Goal: Check status: Check status

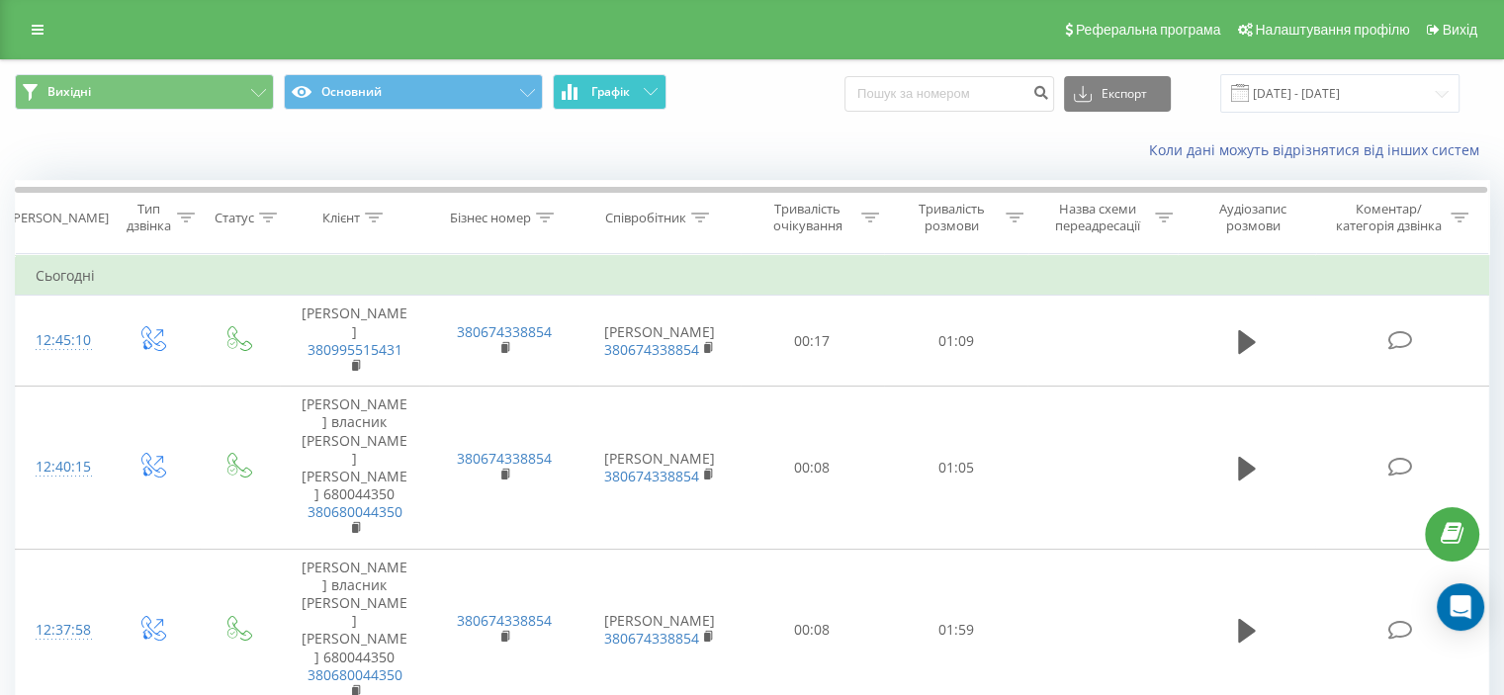
click at [601, 90] on span "Графік" at bounding box center [610, 92] width 39 height 14
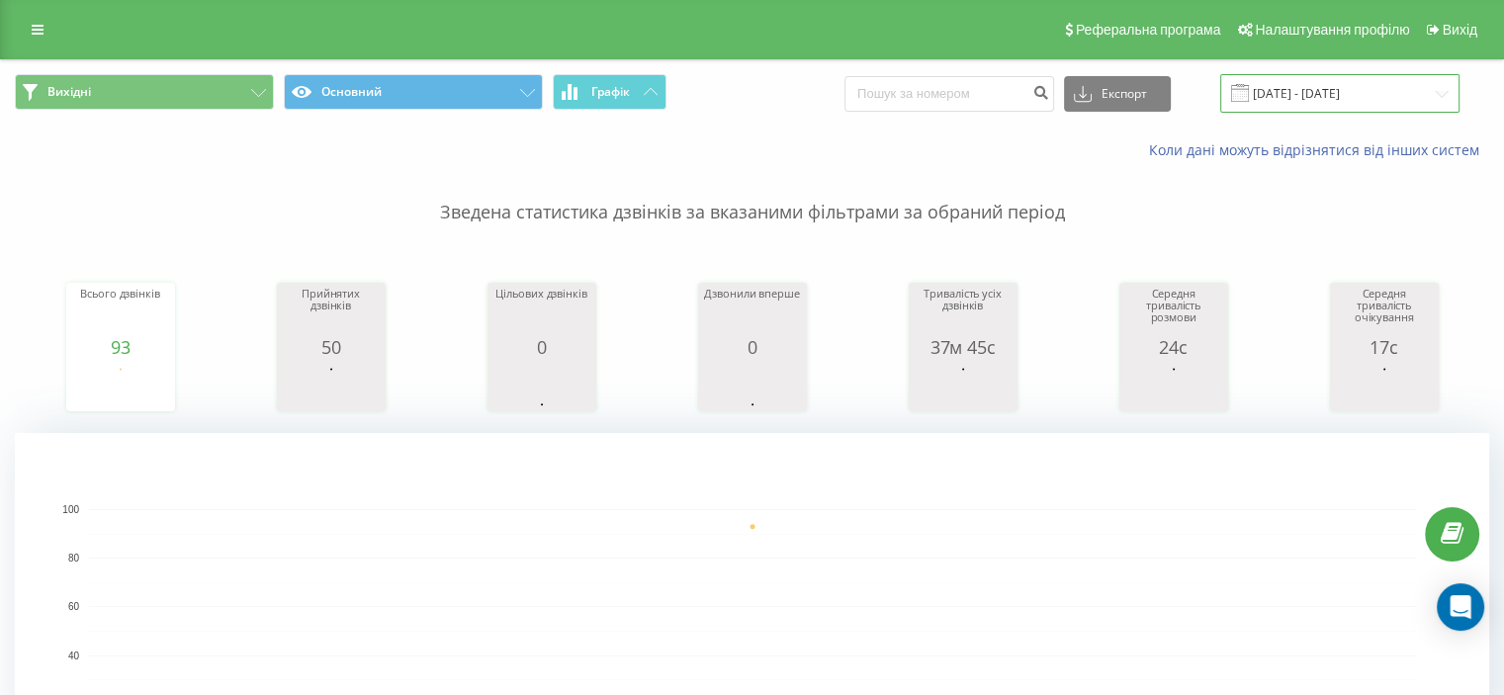
click at [1296, 98] on input "[DATE] - [DATE]" at bounding box center [1339, 93] width 239 height 39
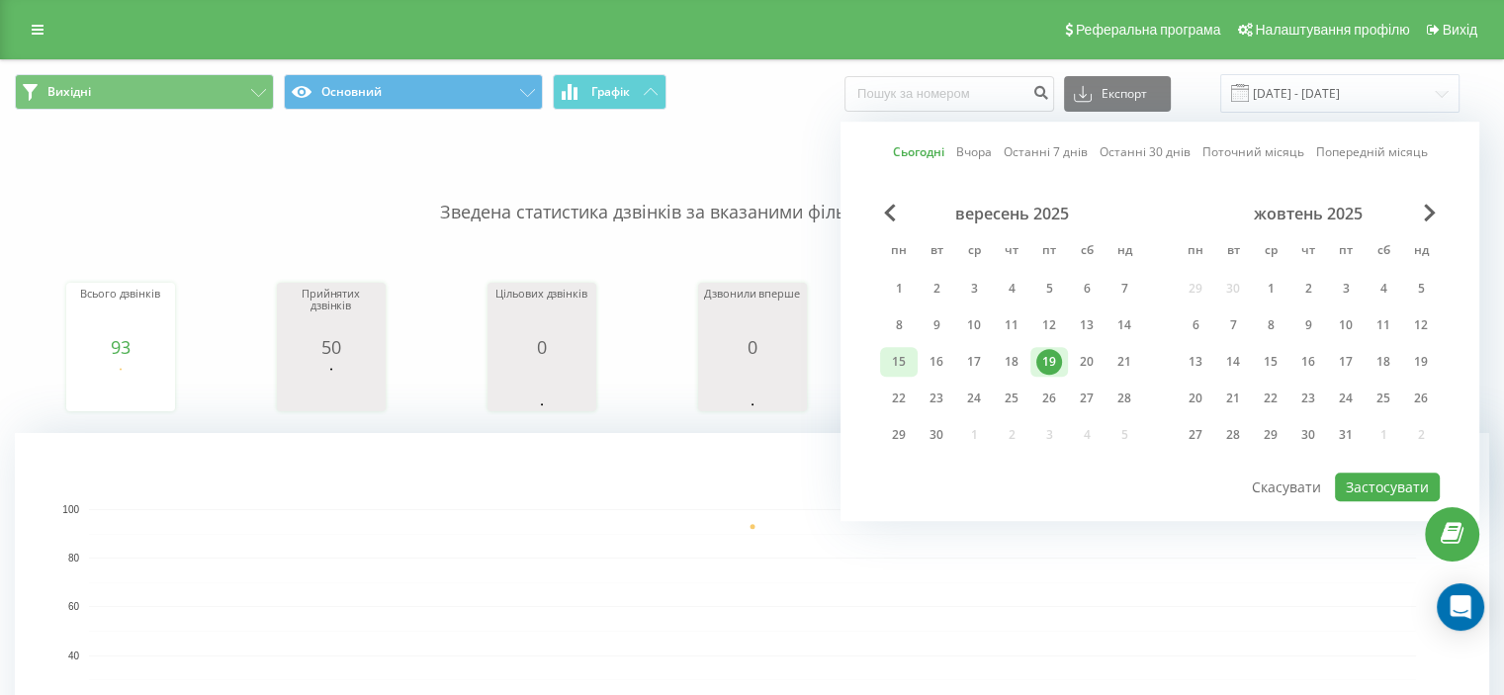
click at [909, 363] on div "15" at bounding box center [899, 362] width 26 height 26
click at [1039, 363] on div "19" at bounding box center [1049, 362] width 26 height 26
click at [1381, 489] on button "Застосувати" at bounding box center [1386, 487] width 105 height 29
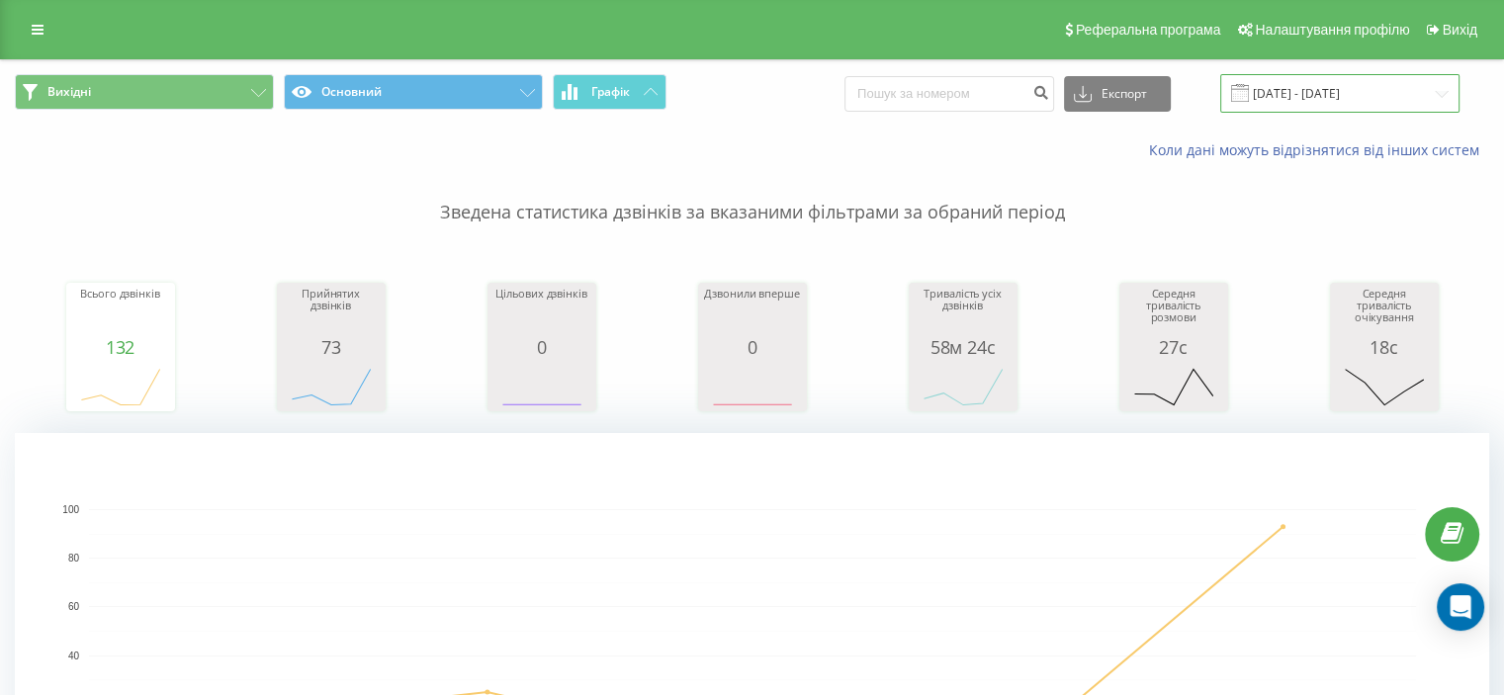
click at [1283, 98] on input "15.09.2025 - 19.09.2025" at bounding box center [1339, 93] width 239 height 39
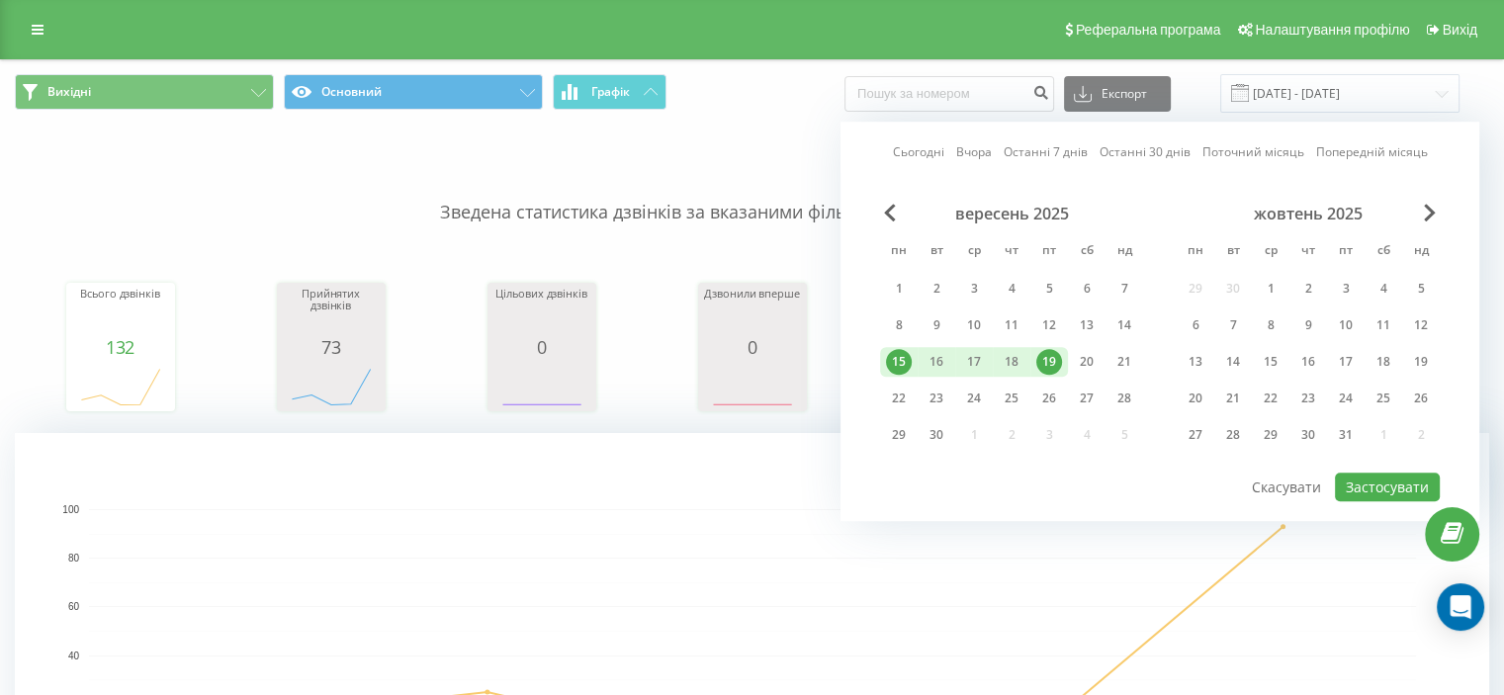
click at [1048, 361] on div "19" at bounding box center [1049, 362] width 26 height 26
click at [1384, 483] on button "Застосувати" at bounding box center [1386, 487] width 105 height 29
type input "[DATE] - [DATE]"
